Goal: Share content: Share content

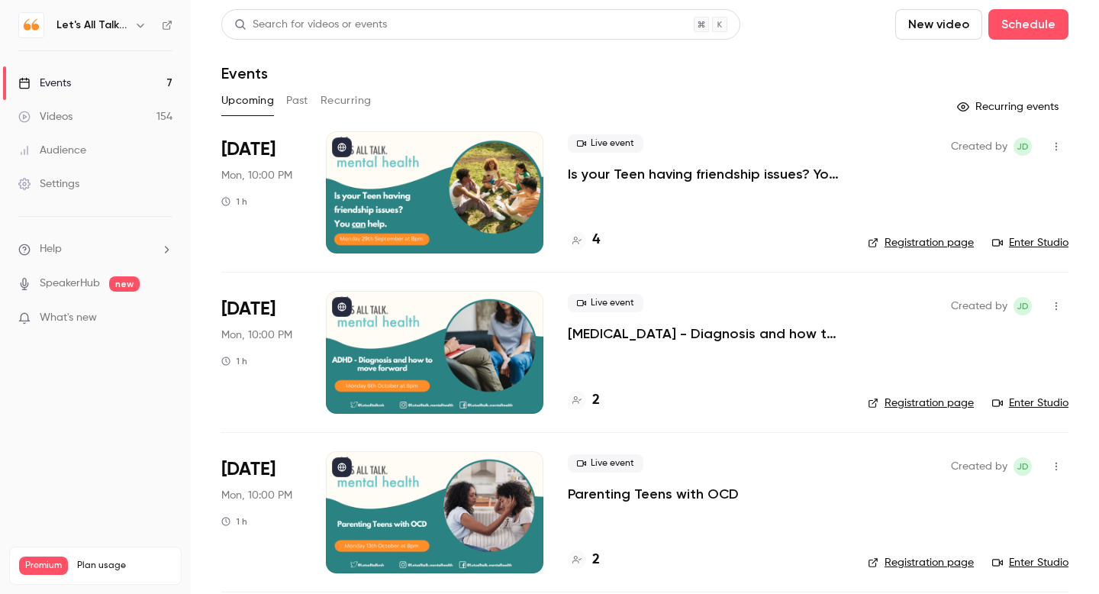
click at [140, 25] on icon "button" at bounding box center [140, 25] width 12 height 12
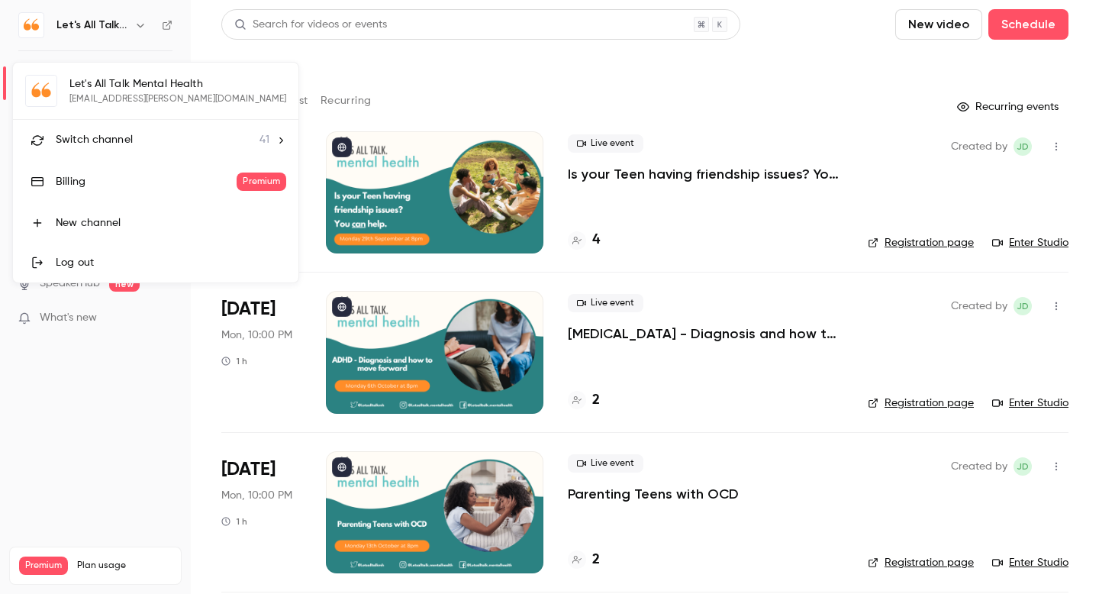
click at [104, 147] on span "Switch channel" at bounding box center [94, 140] width 77 height 16
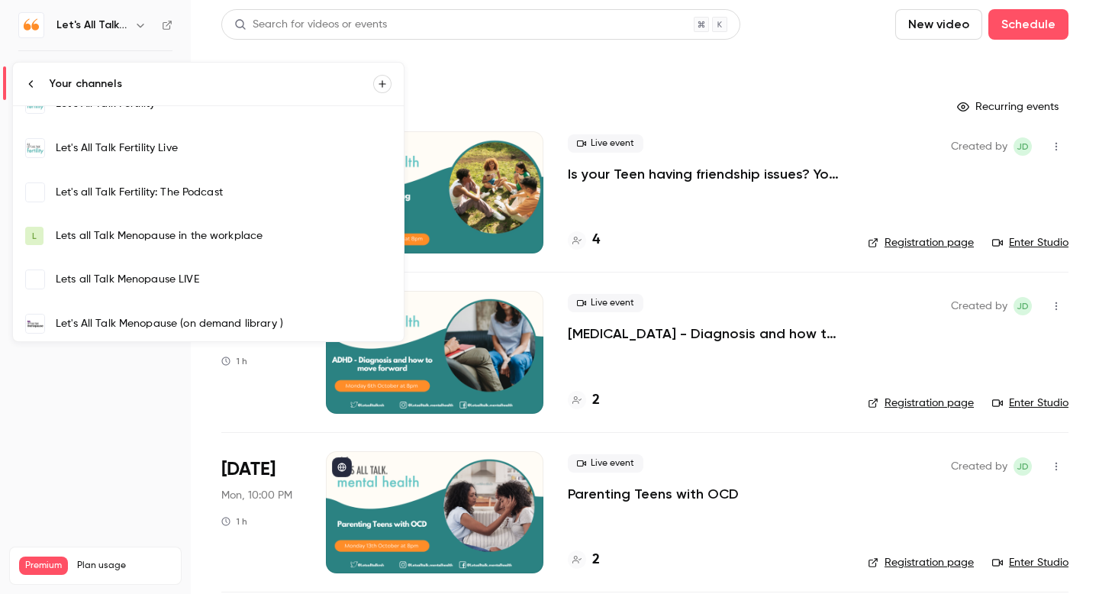
scroll to position [442, 0]
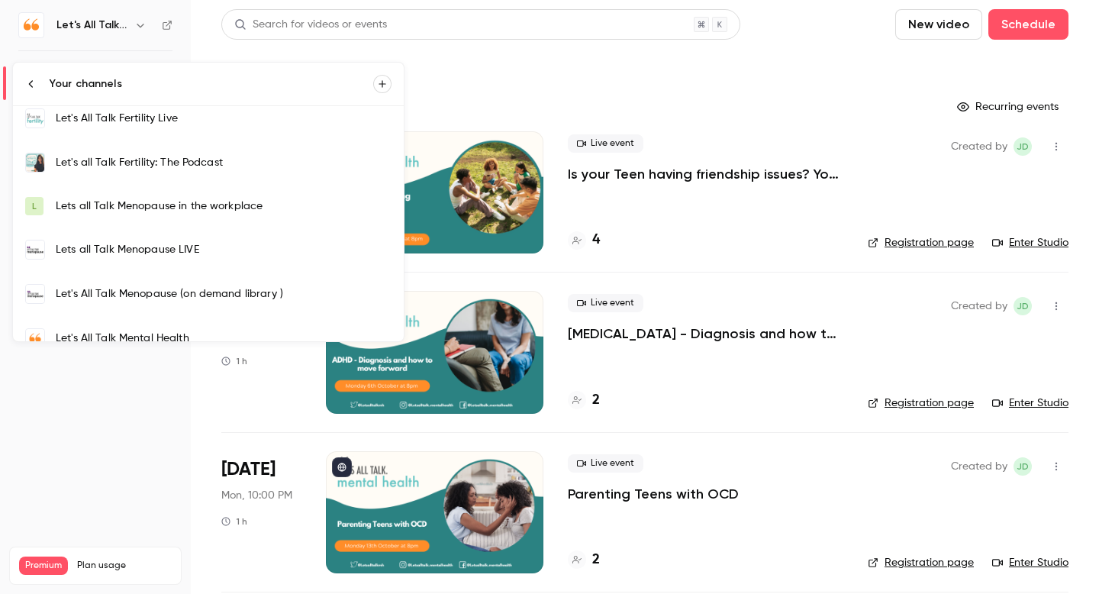
click at [142, 250] on div "Lets all Talk Menopause LIVE" at bounding box center [224, 249] width 336 height 15
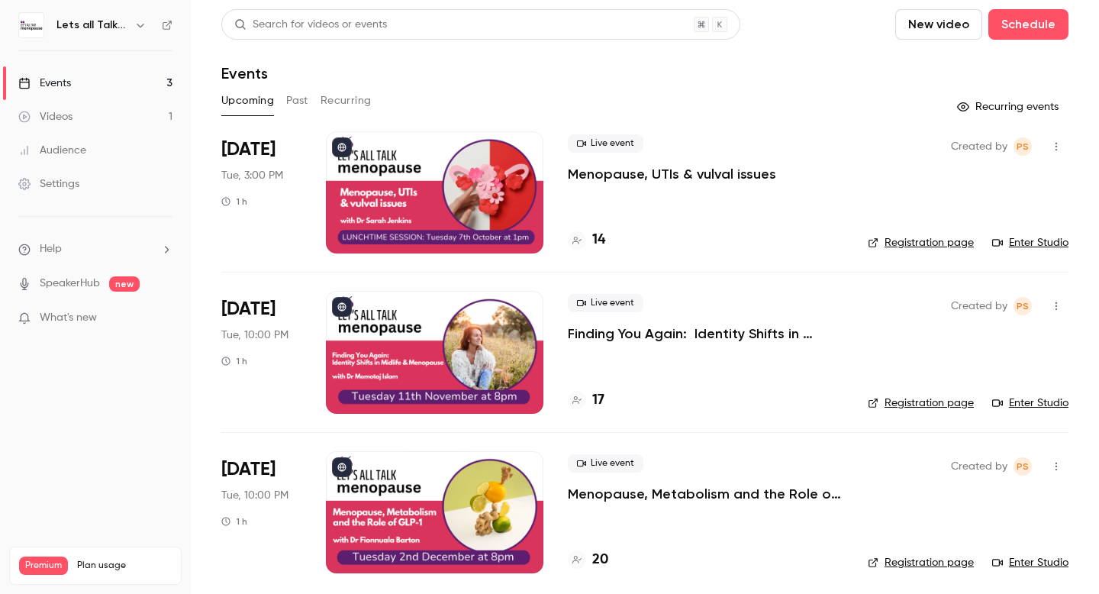
click at [78, 121] on link "Videos 1" at bounding box center [95, 117] width 191 height 34
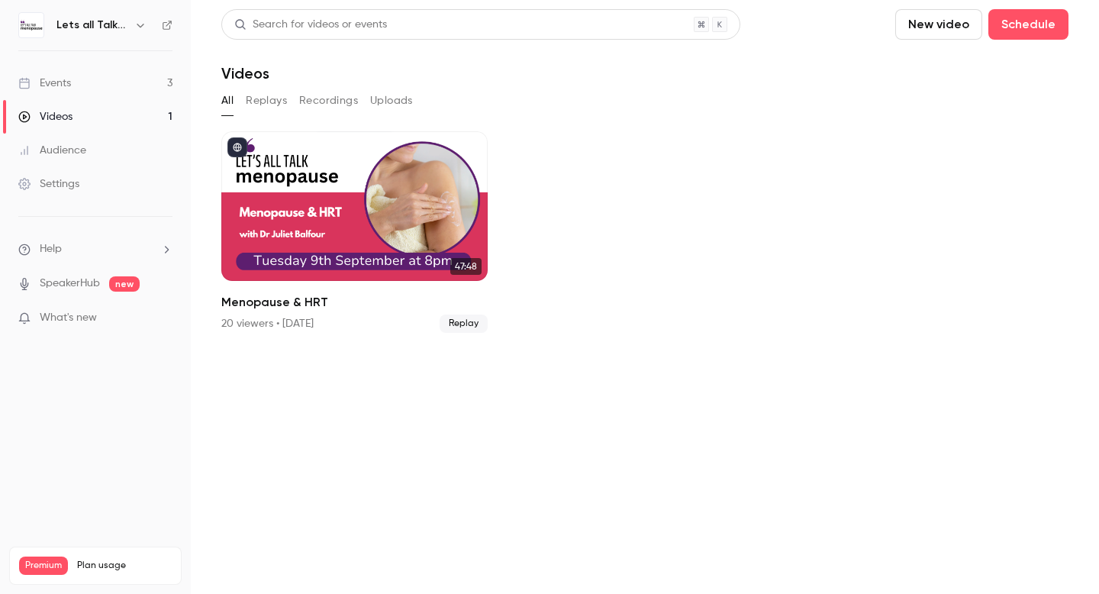
click at [136, 28] on icon "button" at bounding box center [140, 25] width 12 height 12
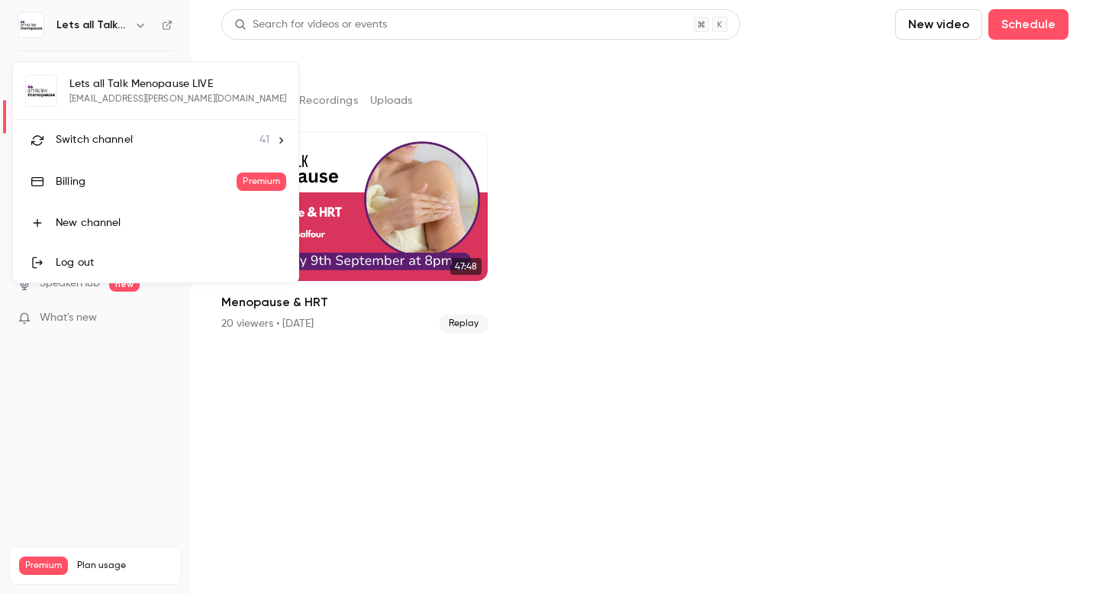
click at [124, 145] on span "Switch channel" at bounding box center [94, 140] width 77 height 16
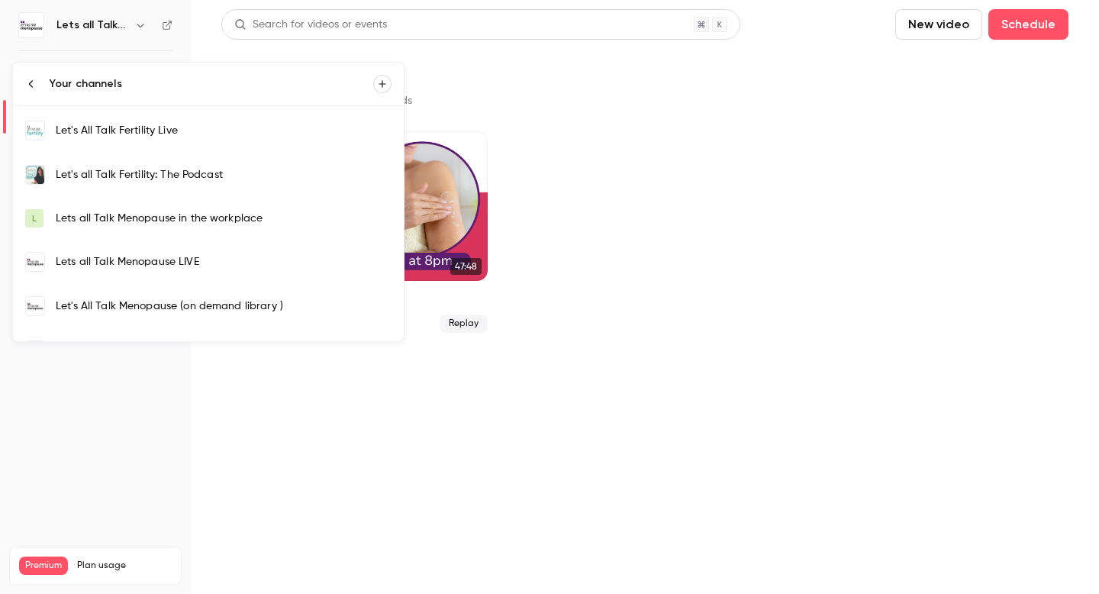
scroll to position [436, 0]
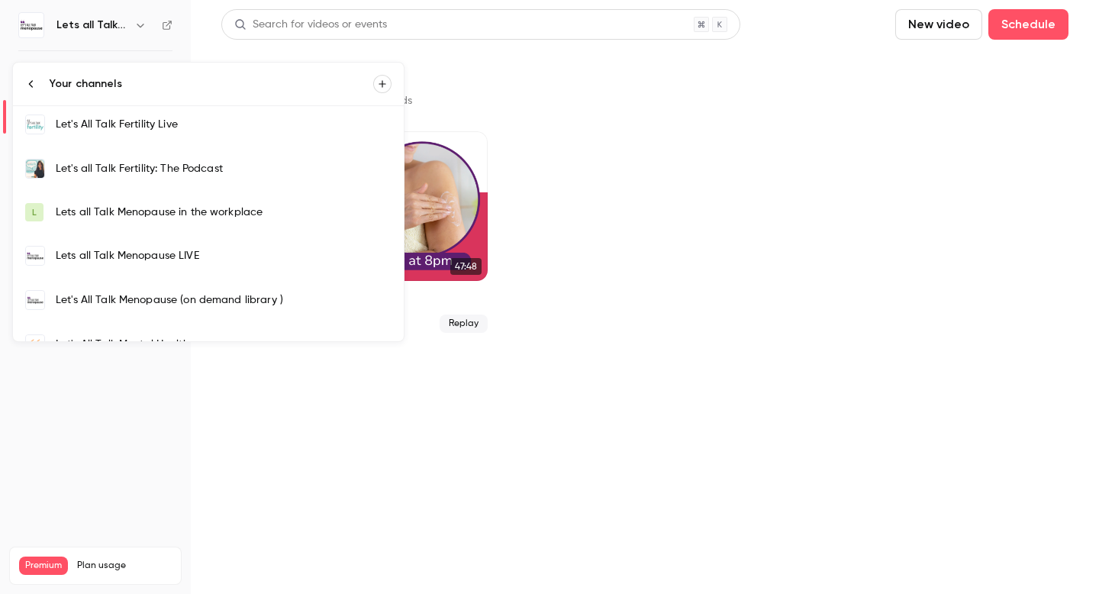
click at [138, 292] on link "Let's All Talk Menopause (on demand library )" at bounding box center [208, 300] width 391 height 44
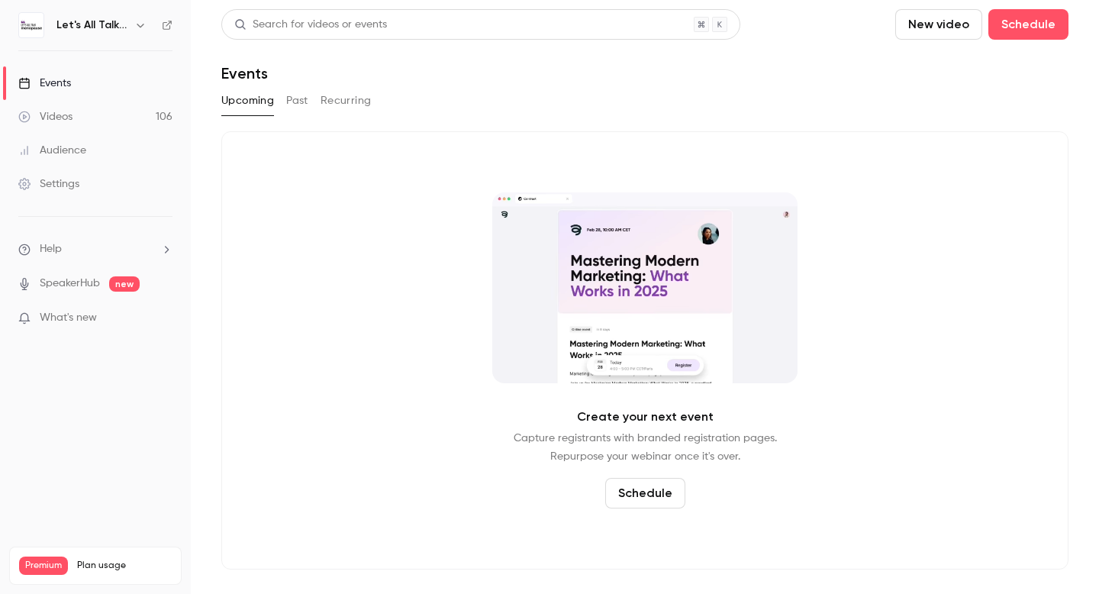
click at [85, 118] on link "Videos 106" at bounding box center [95, 117] width 191 height 34
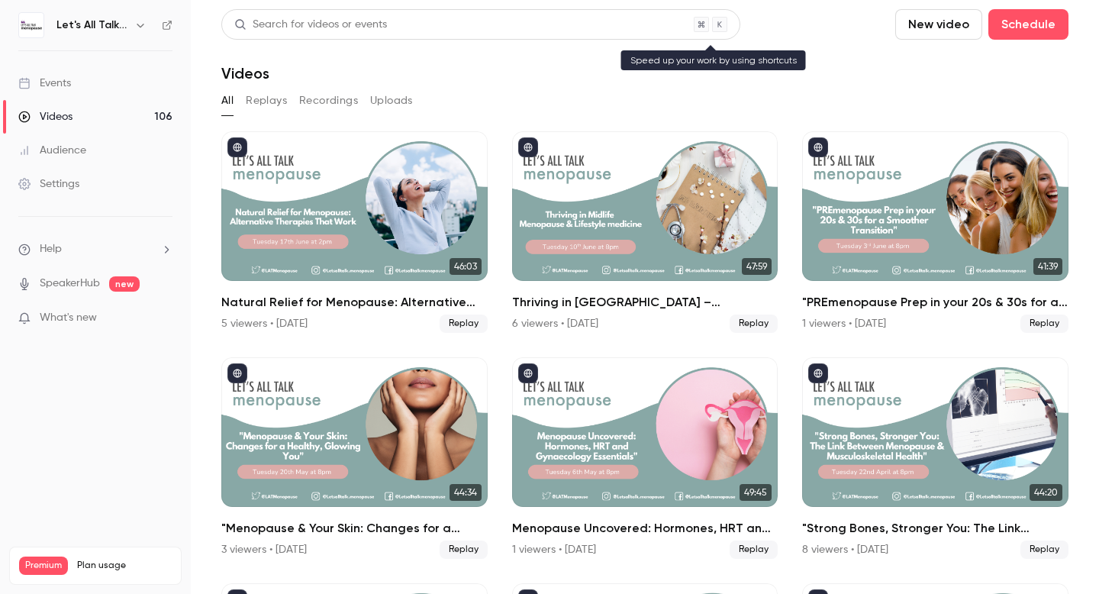
click at [303, 19] on div "Search for videos or events" at bounding box center [310, 25] width 153 height 16
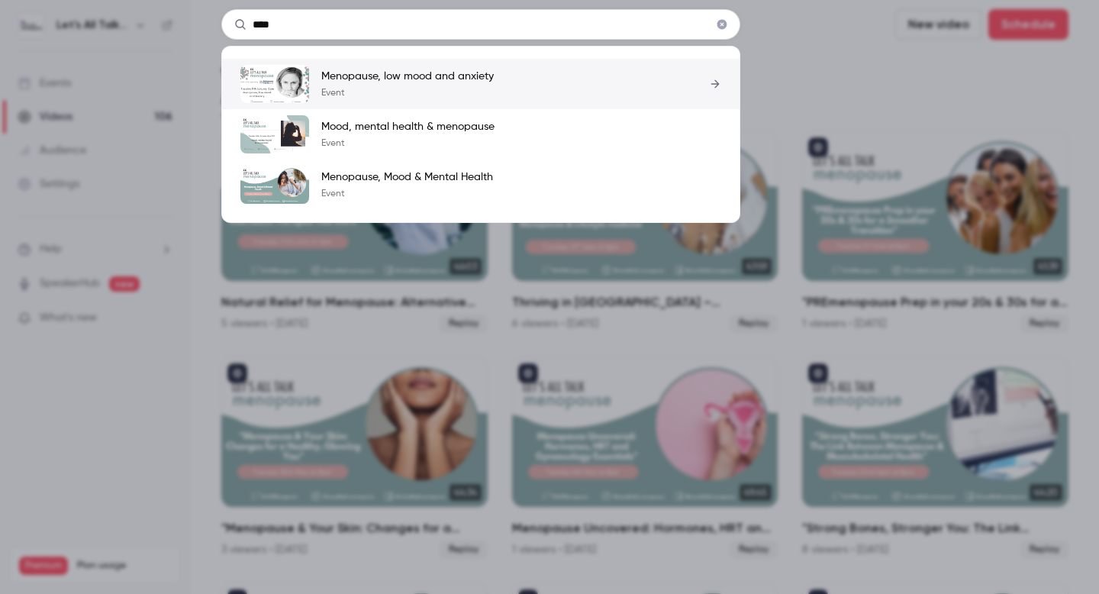
type input "****"
click at [384, 75] on p "Menopause, low mood and anxiety" at bounding box center [407, 76] width 172 height 15
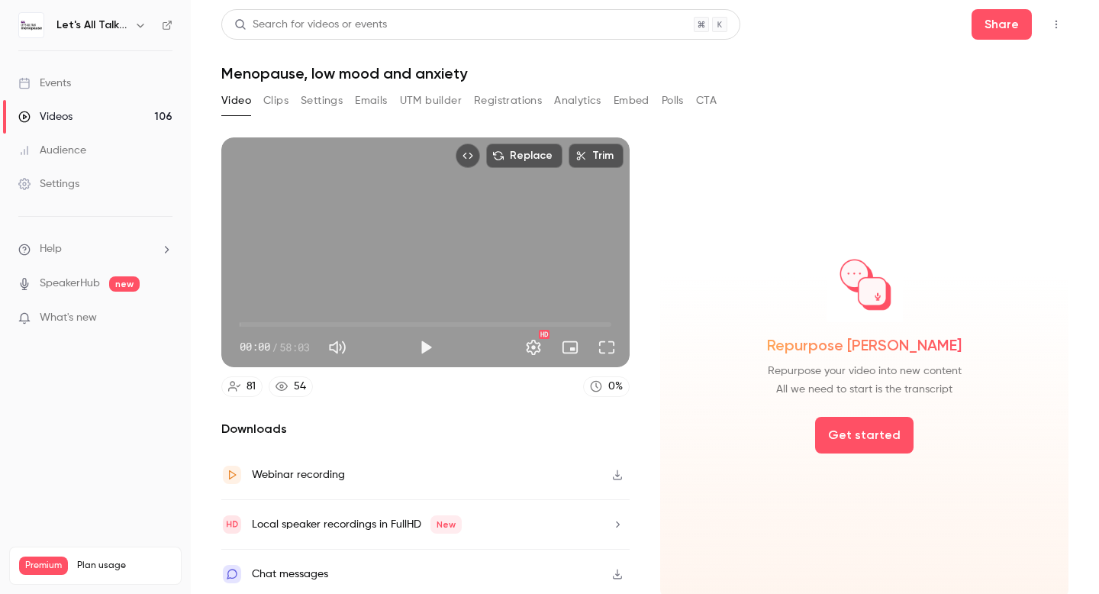
scroll to position [5, 0]
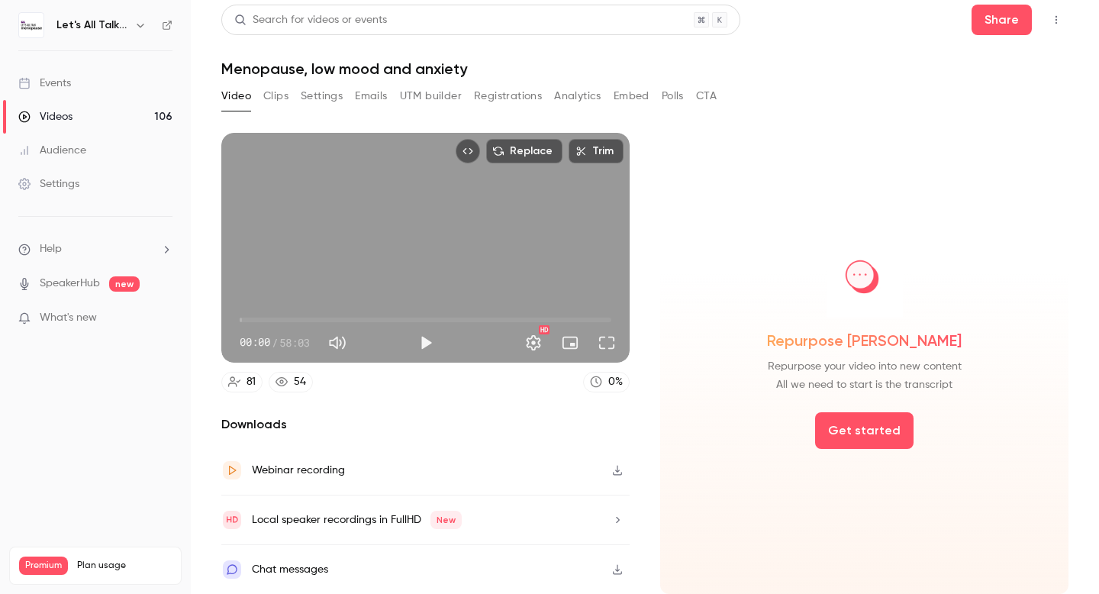
click at [314, 100] on button "Settings" at bounding box center [322, 96] width 42 height 24
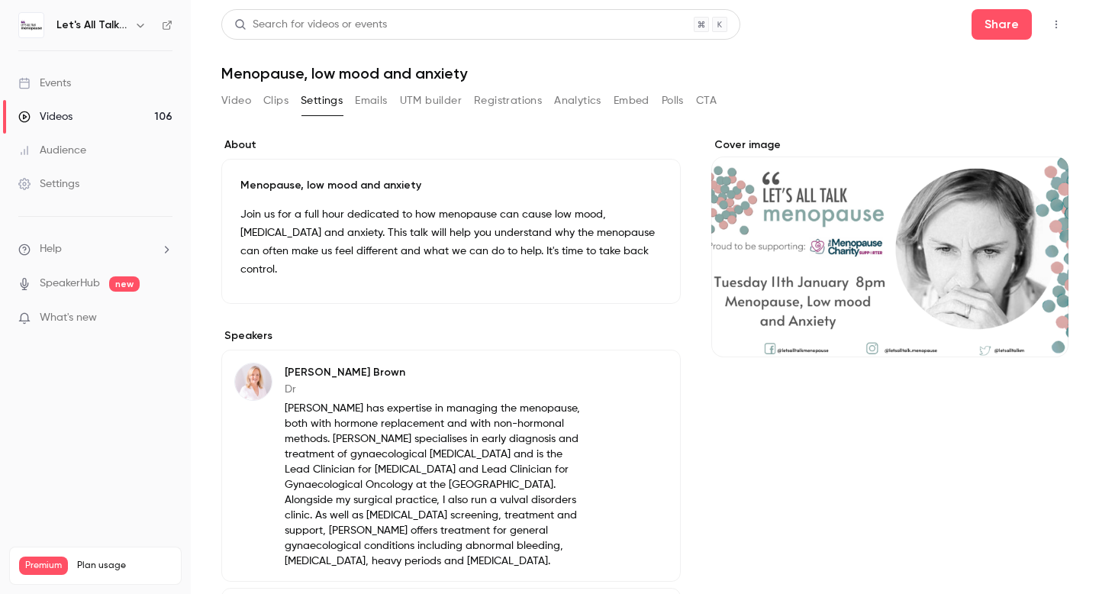
click at [139, 24] on icon "button" at bounding box center [140, 25] width 12 height 12
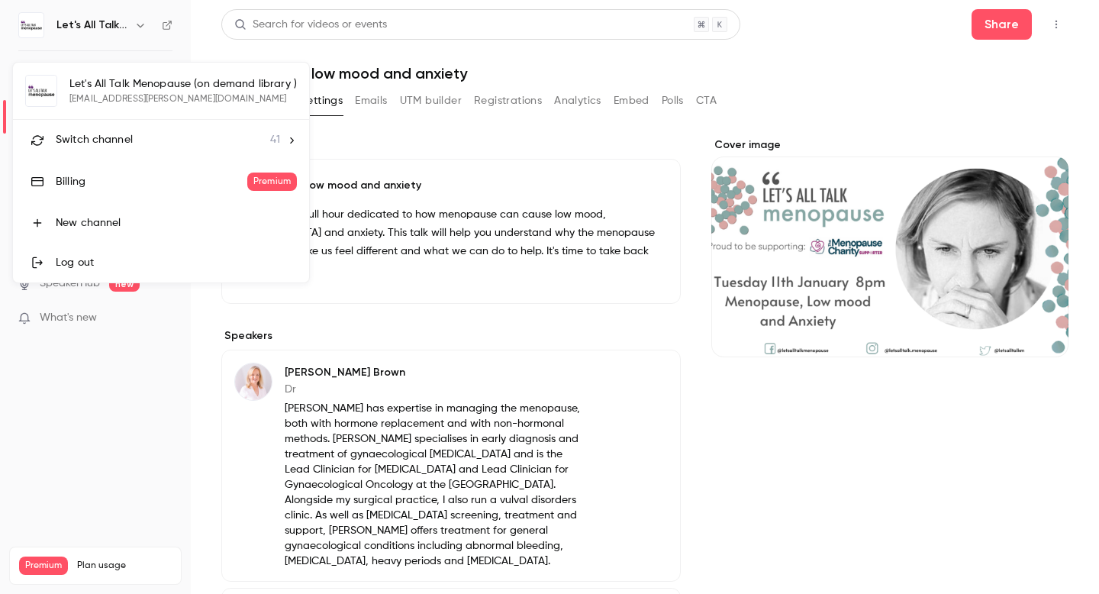
click at [121, 148] on li "Switch channel 41" at bounding box center [161, 140] width 296 height 40
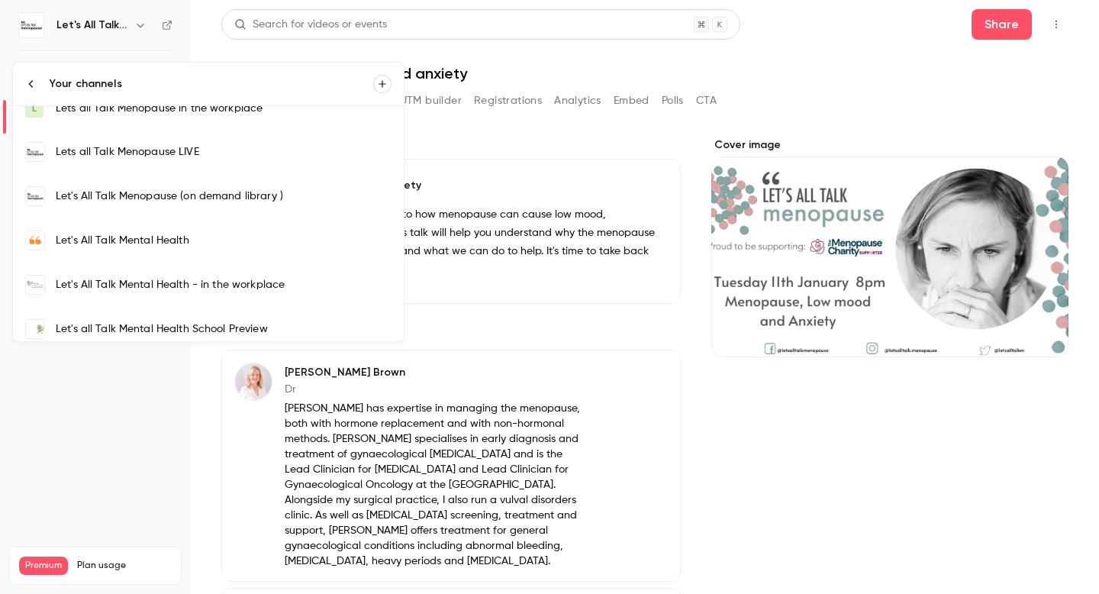
scroll to position [562, 0]
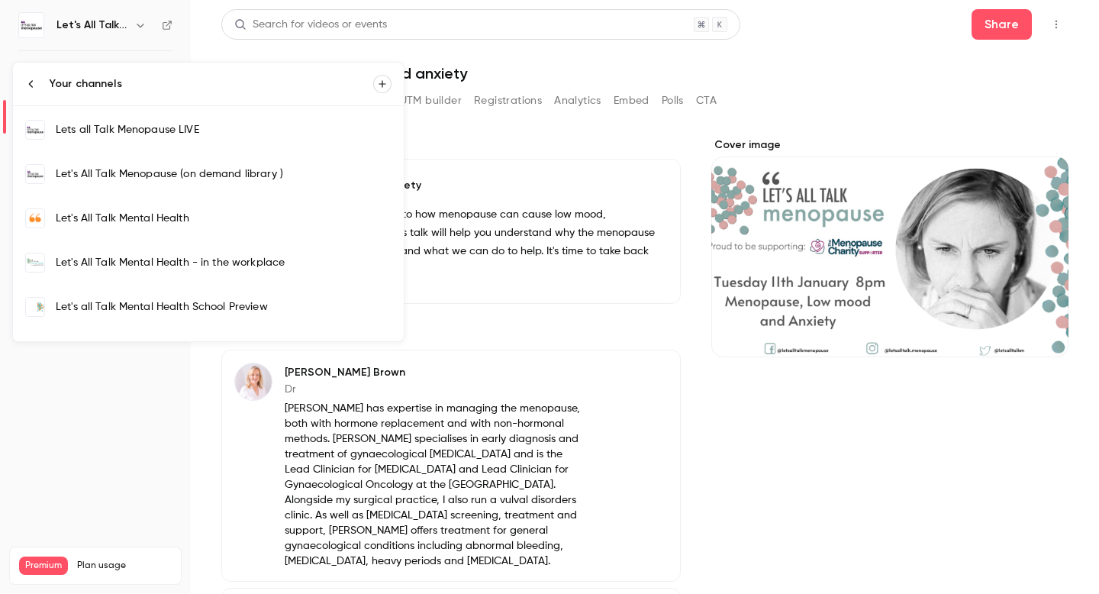
click at [134, 179] on div "Let's All Talk Menopause (on demand library )" at bounding box center [224, 173] width 336 height 15
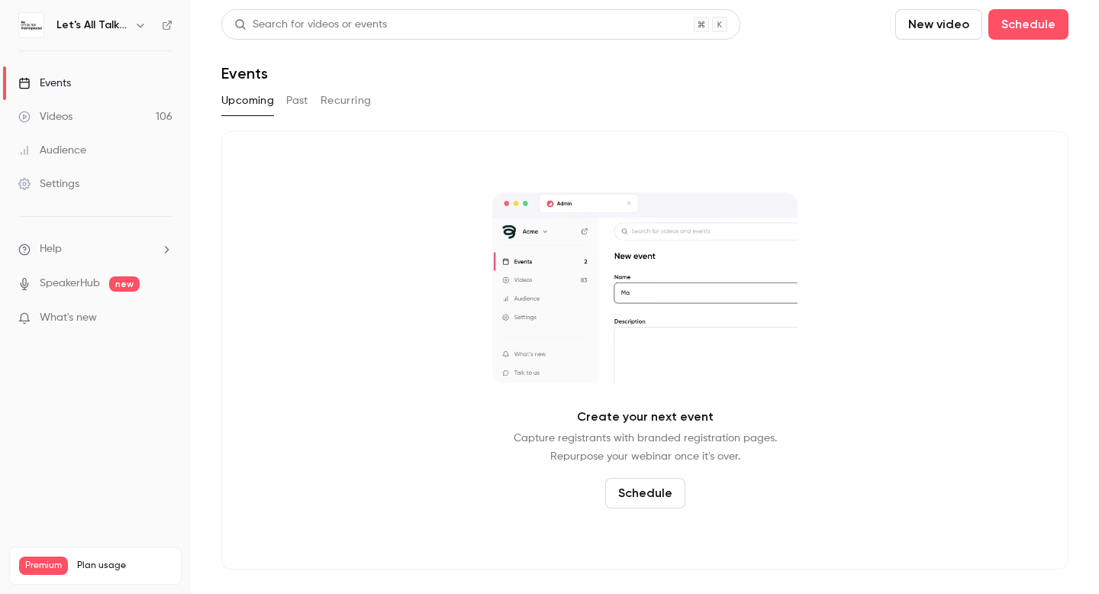
click at [95, 122] on link "Videos 106" at bounding box center [95, 117] width 191 height 34
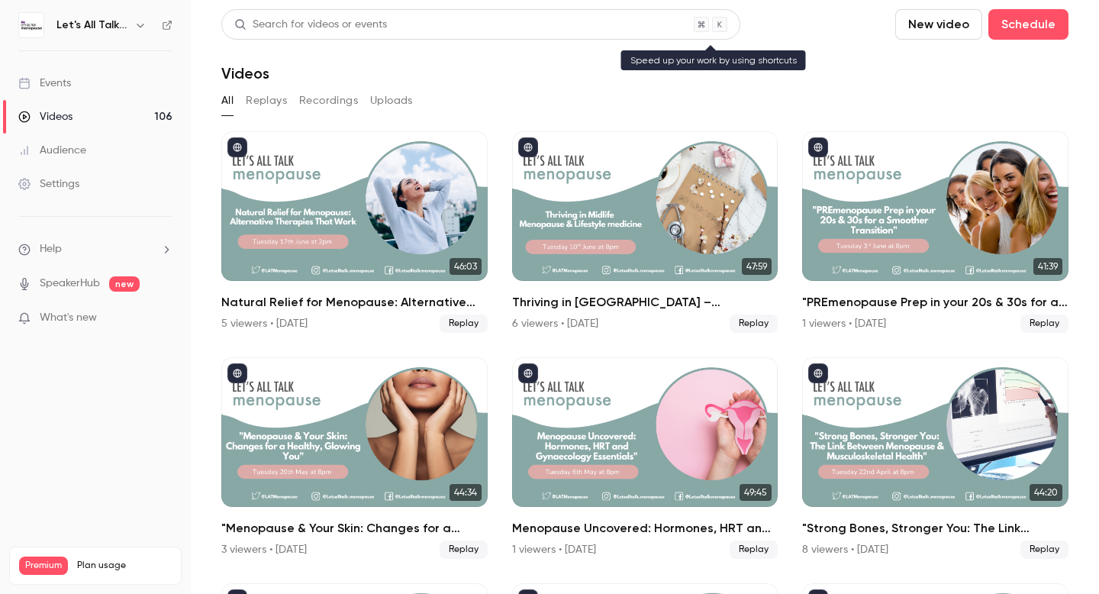
click at [325, 18] on div "Search for videos or events" at bounding box center [310, 25] width 153 height 16
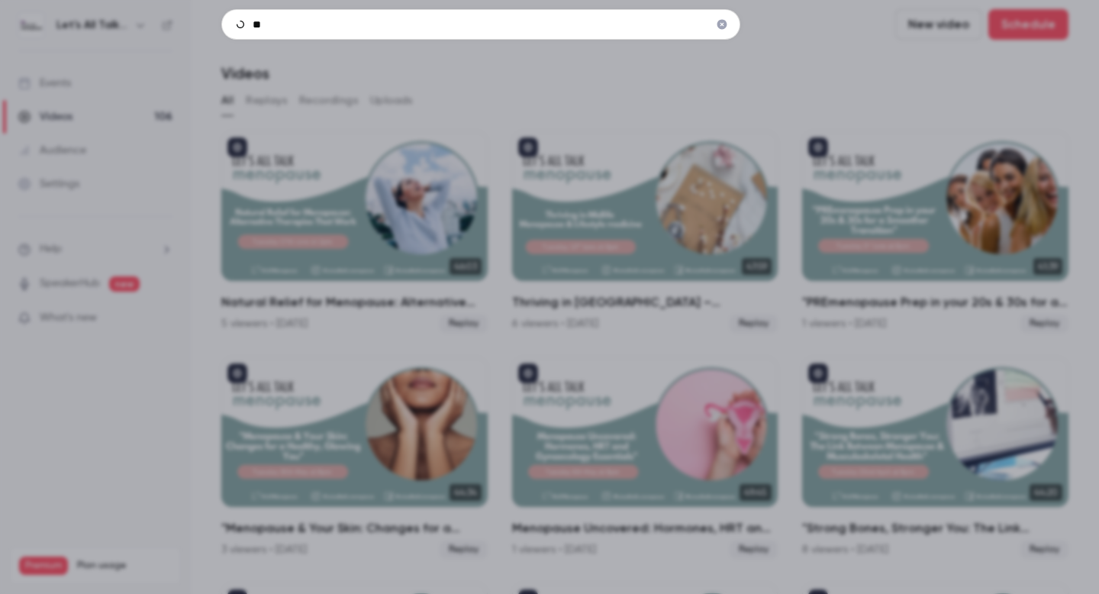
type input "*"
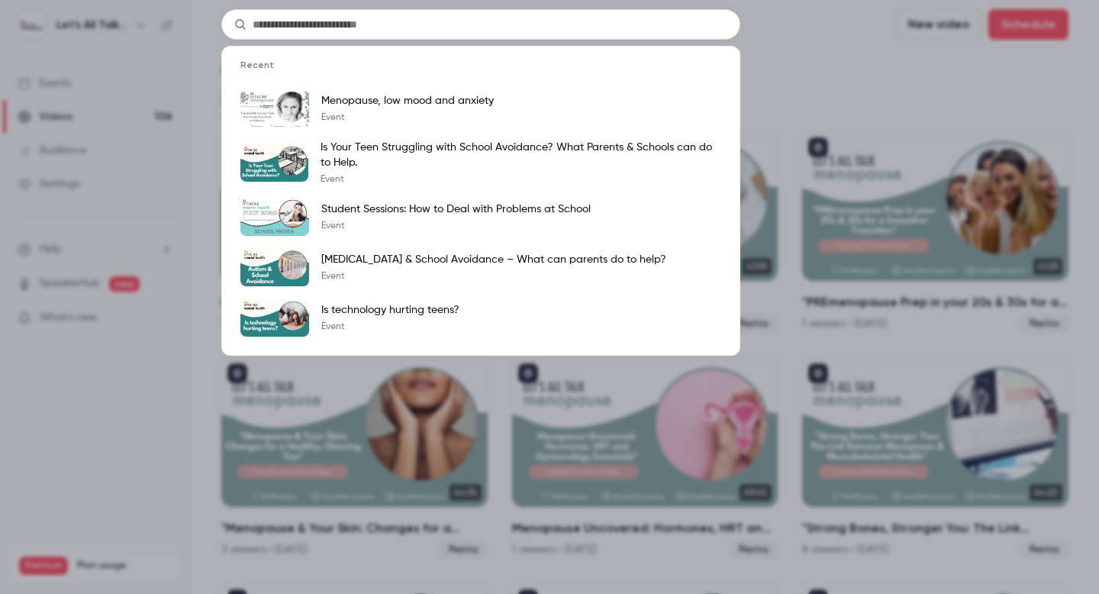
click at [417, 27] on input "text" at bounding box center [480, 24] width 519 height 31
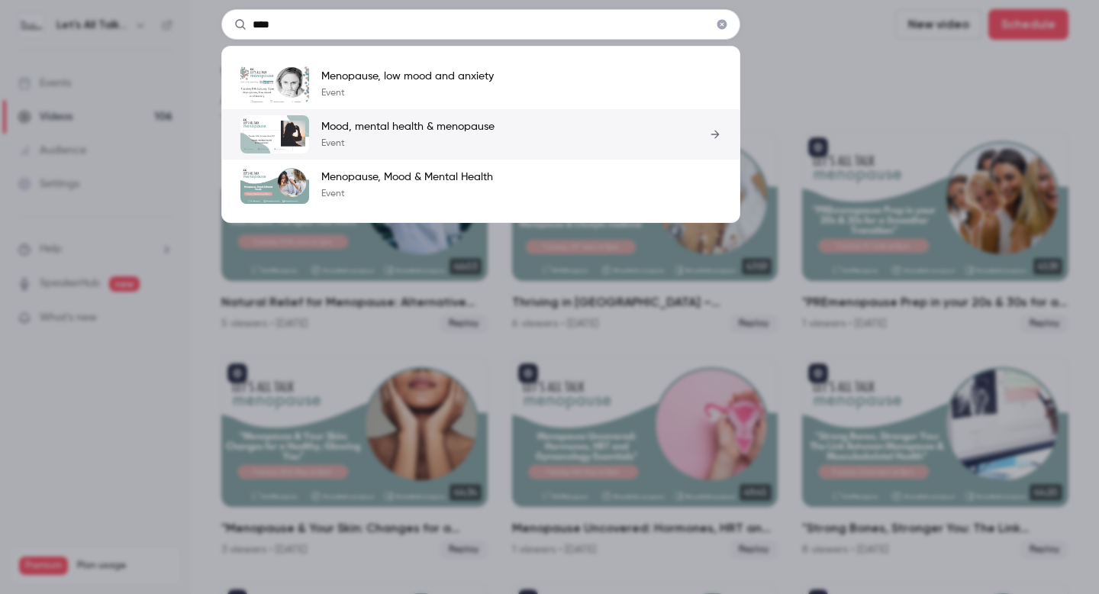
type input "****"
click at [400, 126] on p "Mood, mental health & menopause" at bounding box center [407, 126] width 173 height 15
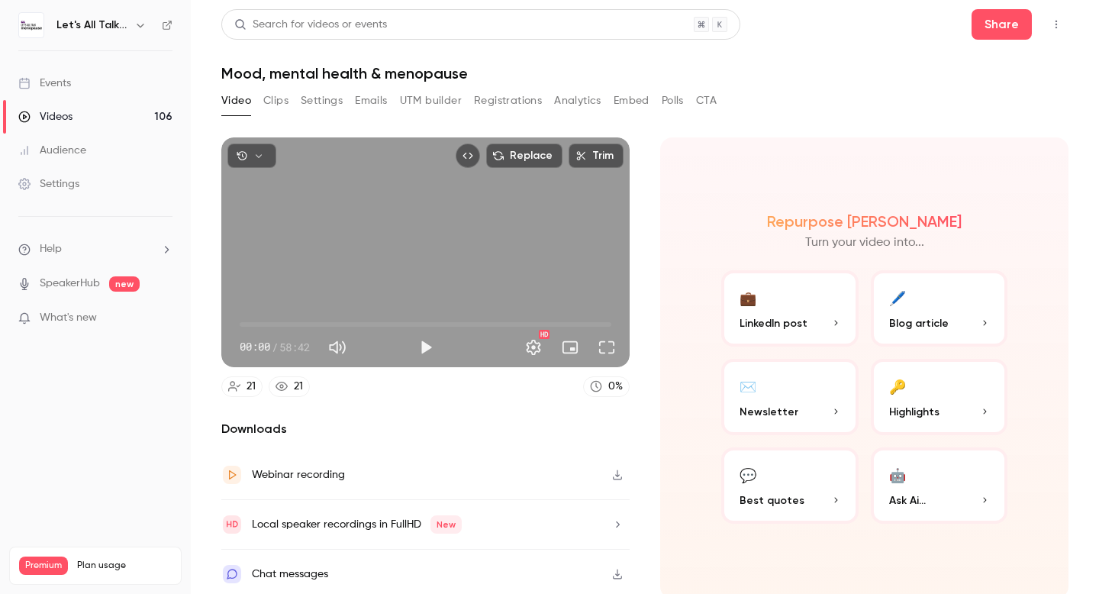
click at [324, 103] on button "Settings" at bounding box center [322, 101] width 42 height 24
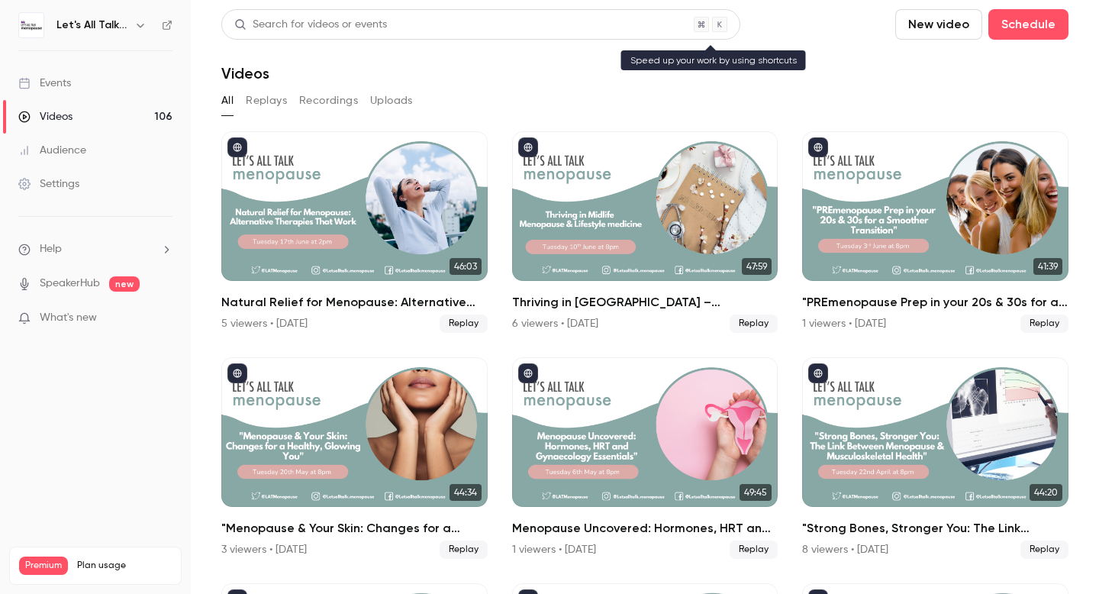
click at [310, 22] on div "Search for videos or events" at bounding box center [310, 25] width 153 height 16
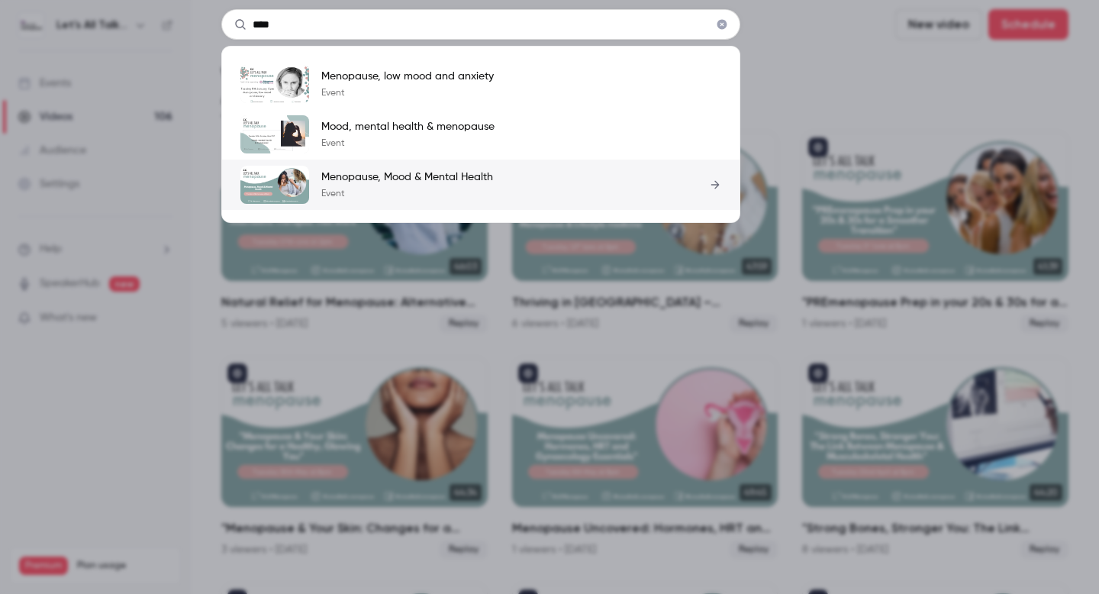
type input "****"
click at [414, 176] on p "Menopause, Mood & Mental Health" at bounding box center [407, 176] width 172 height 15
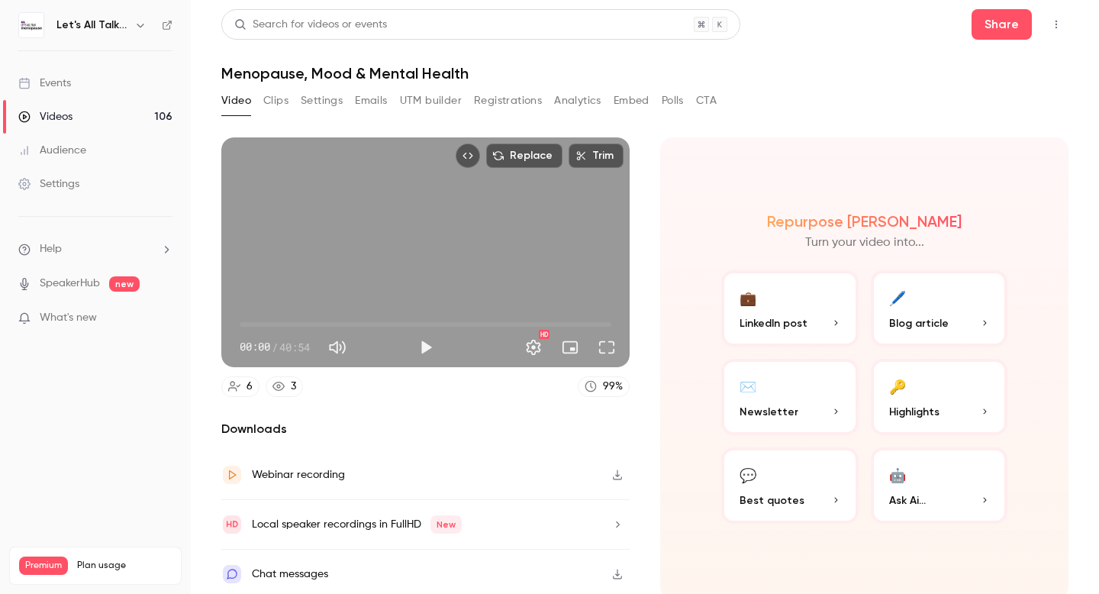
click at [324, 109] on button "Settings" at bounding box center [322, 101] width 42 height 24
click at [321, 102] on button "Settings" at bounding box center [322, 101] width 42 height 24
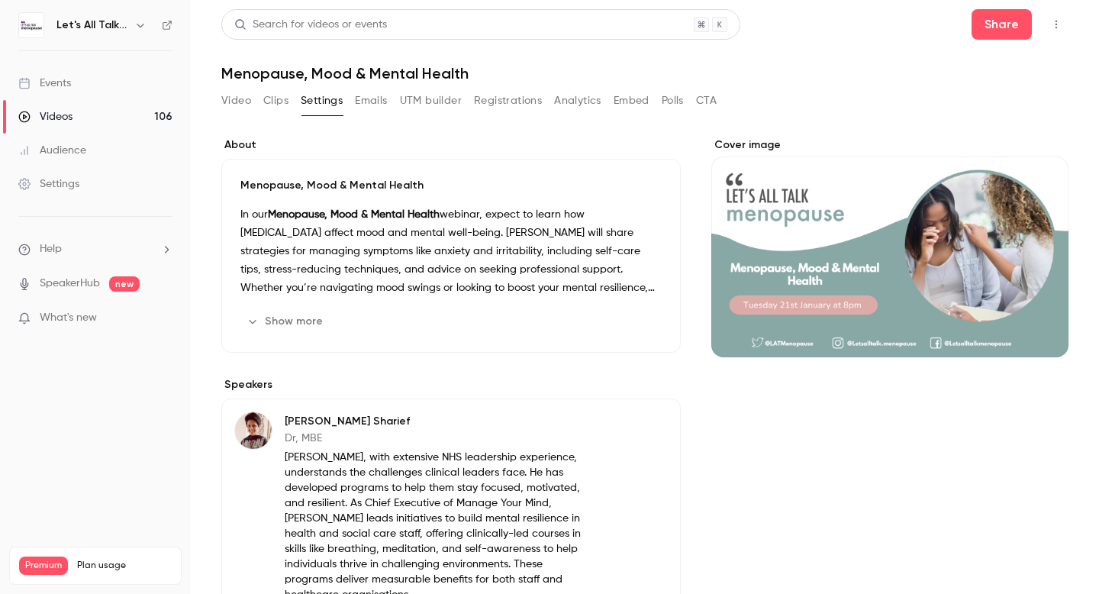
click at [320, 20] on div "Search for videos or events" at bounding box center [310, 25] width 153 height 16
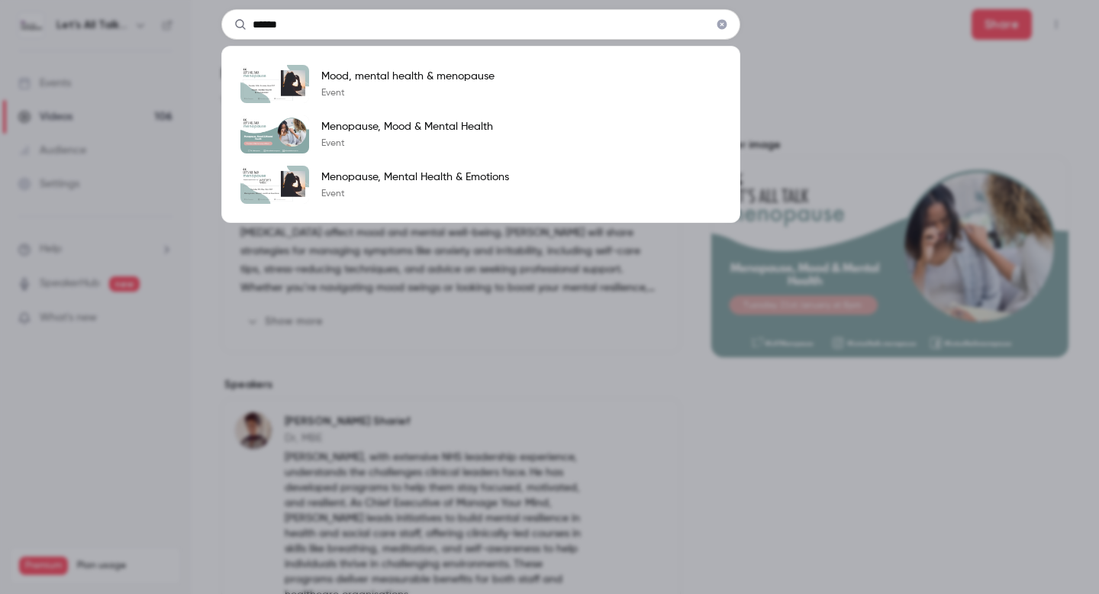
type input "******"
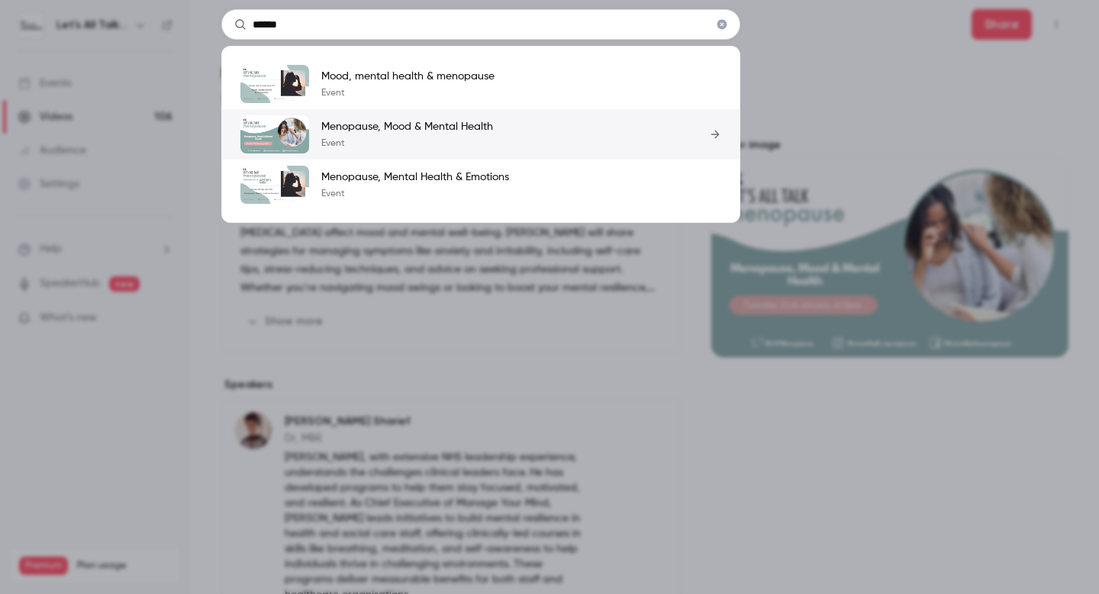
click at [398, 131] on p "Menopause, Mood & Mental Health" at bounding box center [407, 126] width 172 height 15
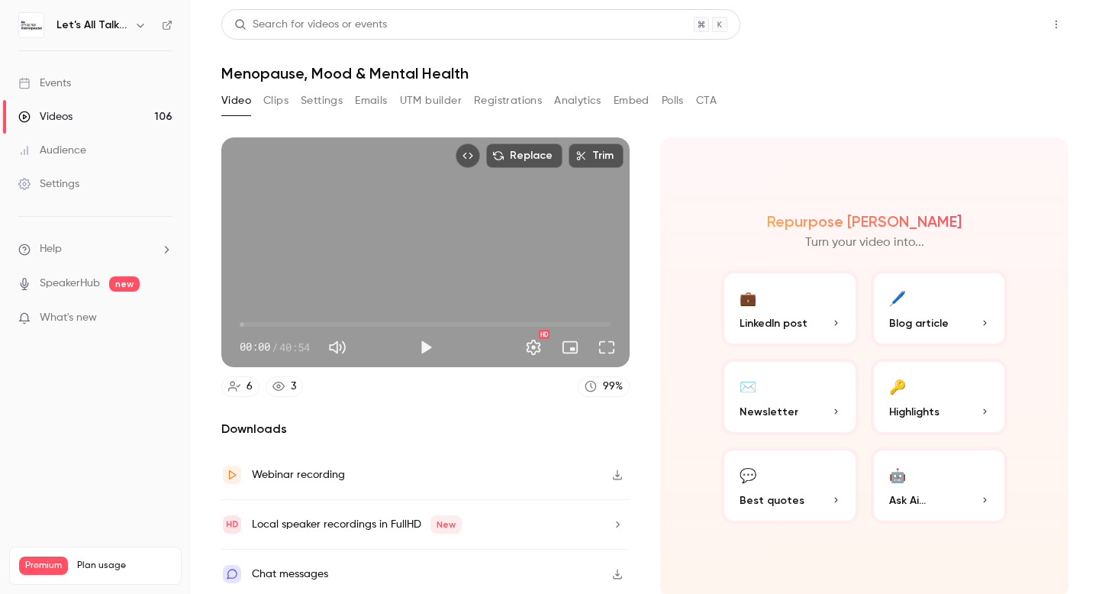
click at [992, 30] on button "Share" at bounding box center [1002, 24] width 60 height 31
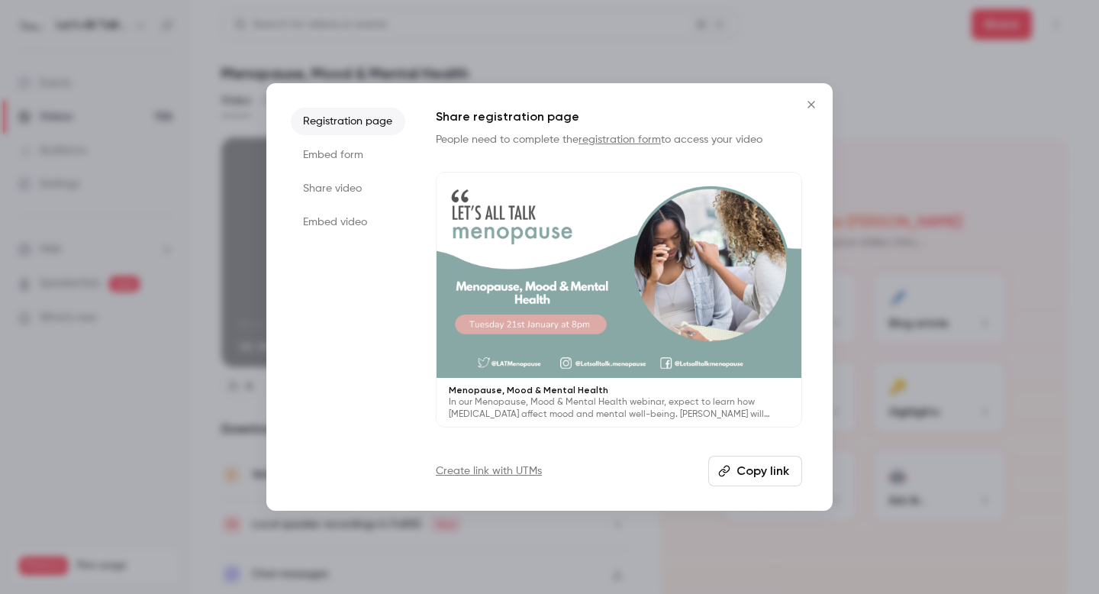
click at [762, 468] on button "Copy link" at bounding box center [755, 471] width 94 height 31
